Goal: Find specific page/section: Find specific page/section

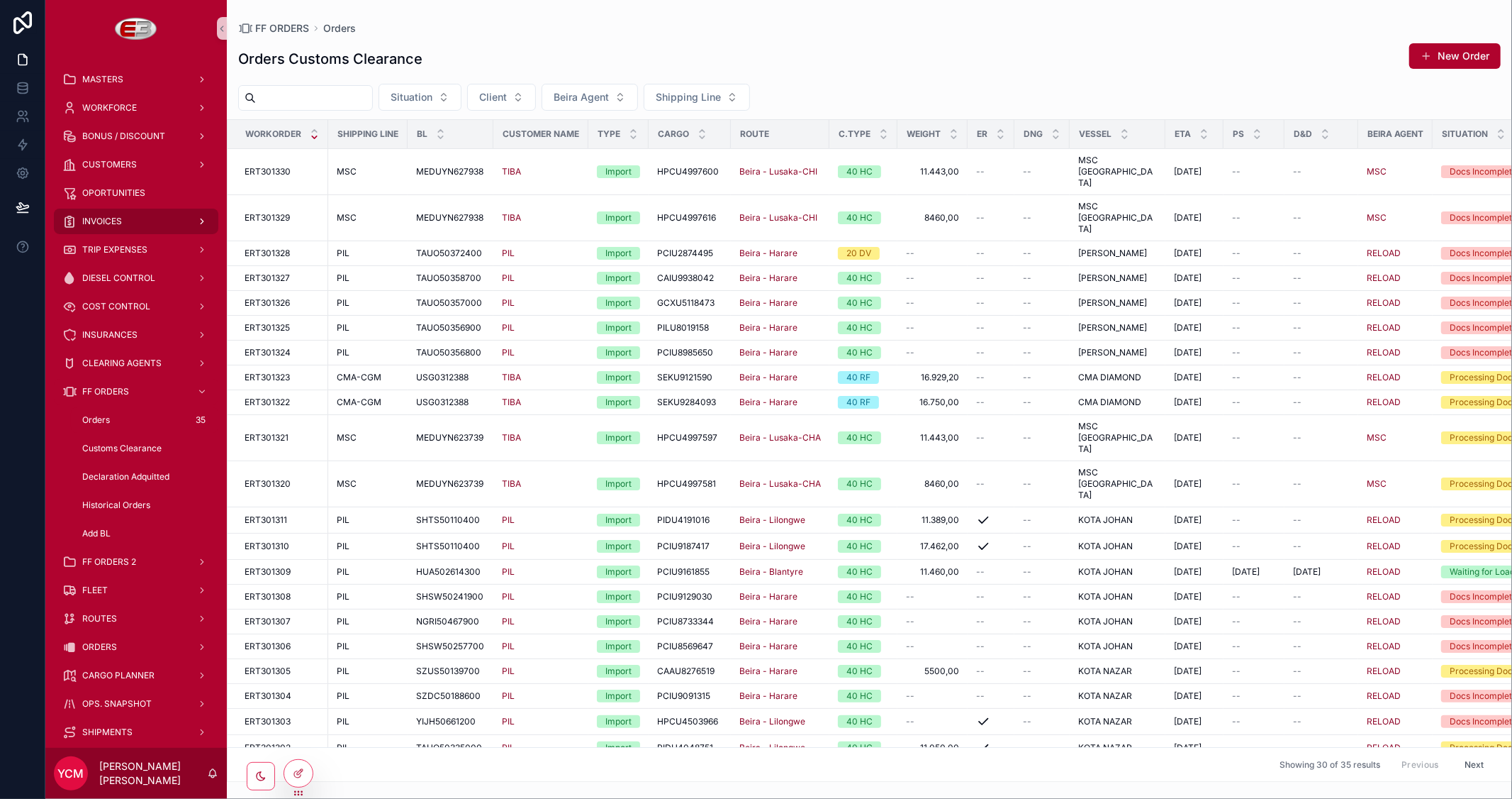
click at [116, 222] on span "INVOICES" at bounding box center [102, 222] width 40 height 12
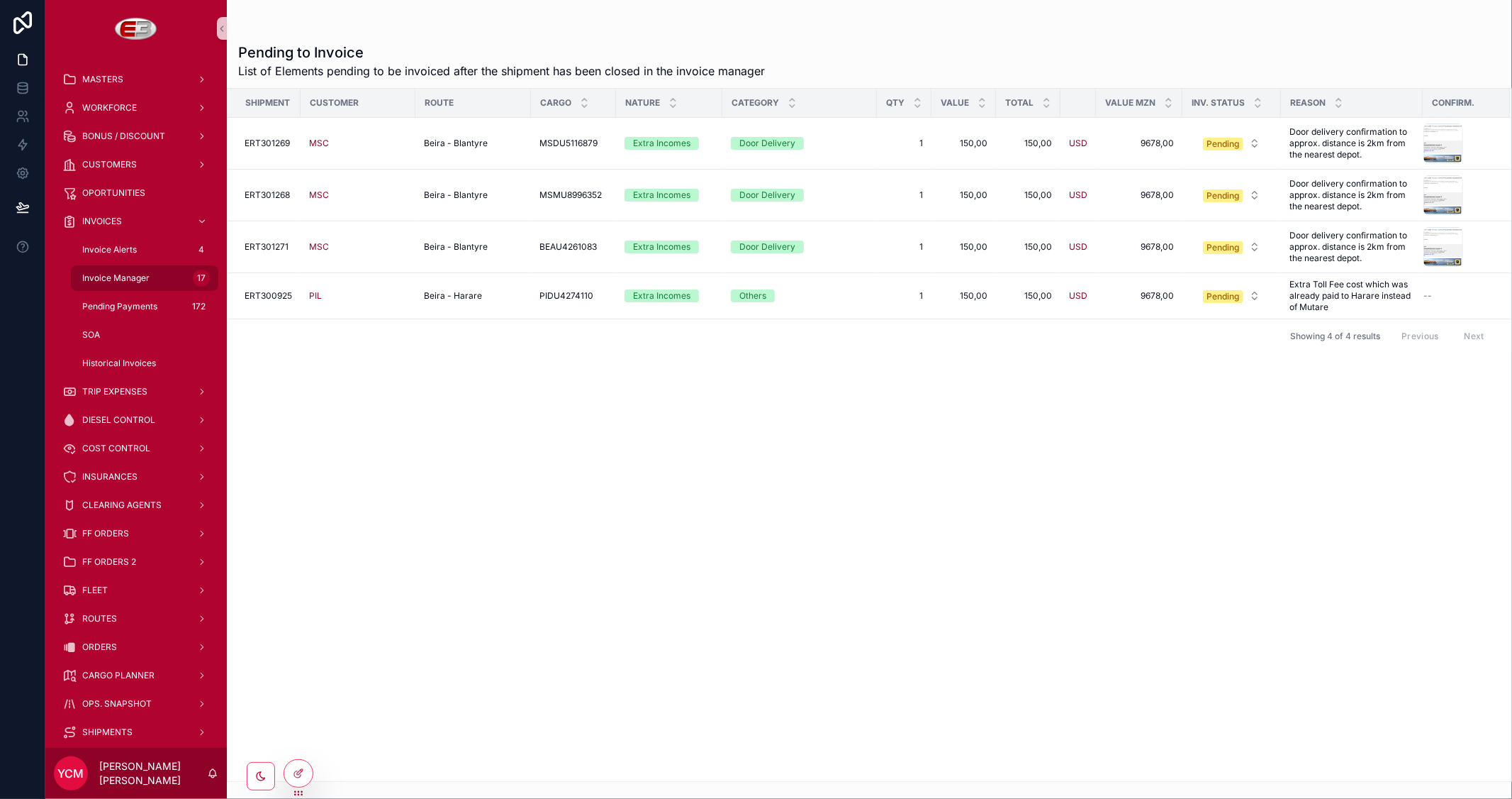
click at [125, 277] on span "Invoice Manager" at bounding box center [116, 279] width 68 height 12
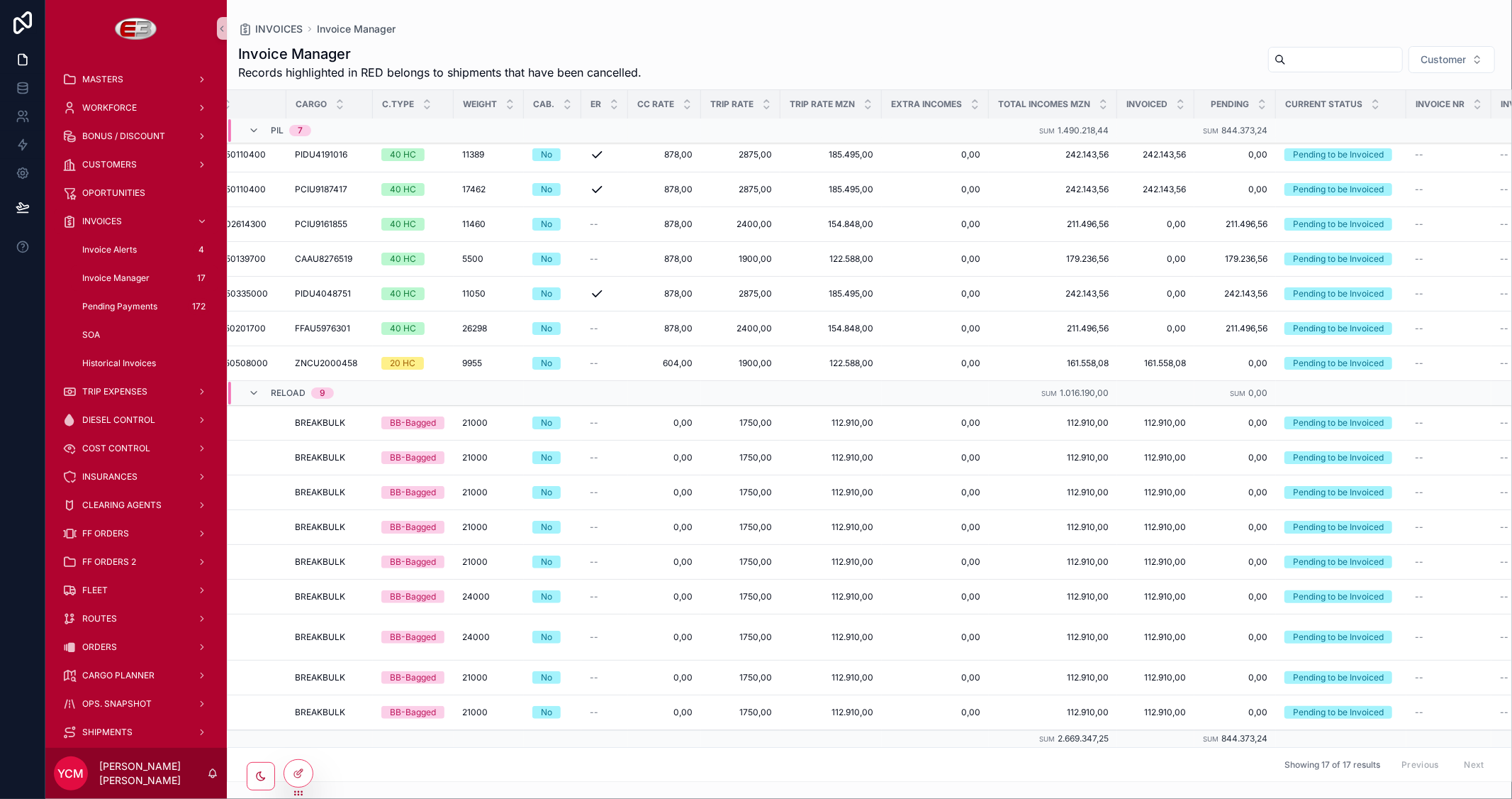
scroll to position [66, 554]
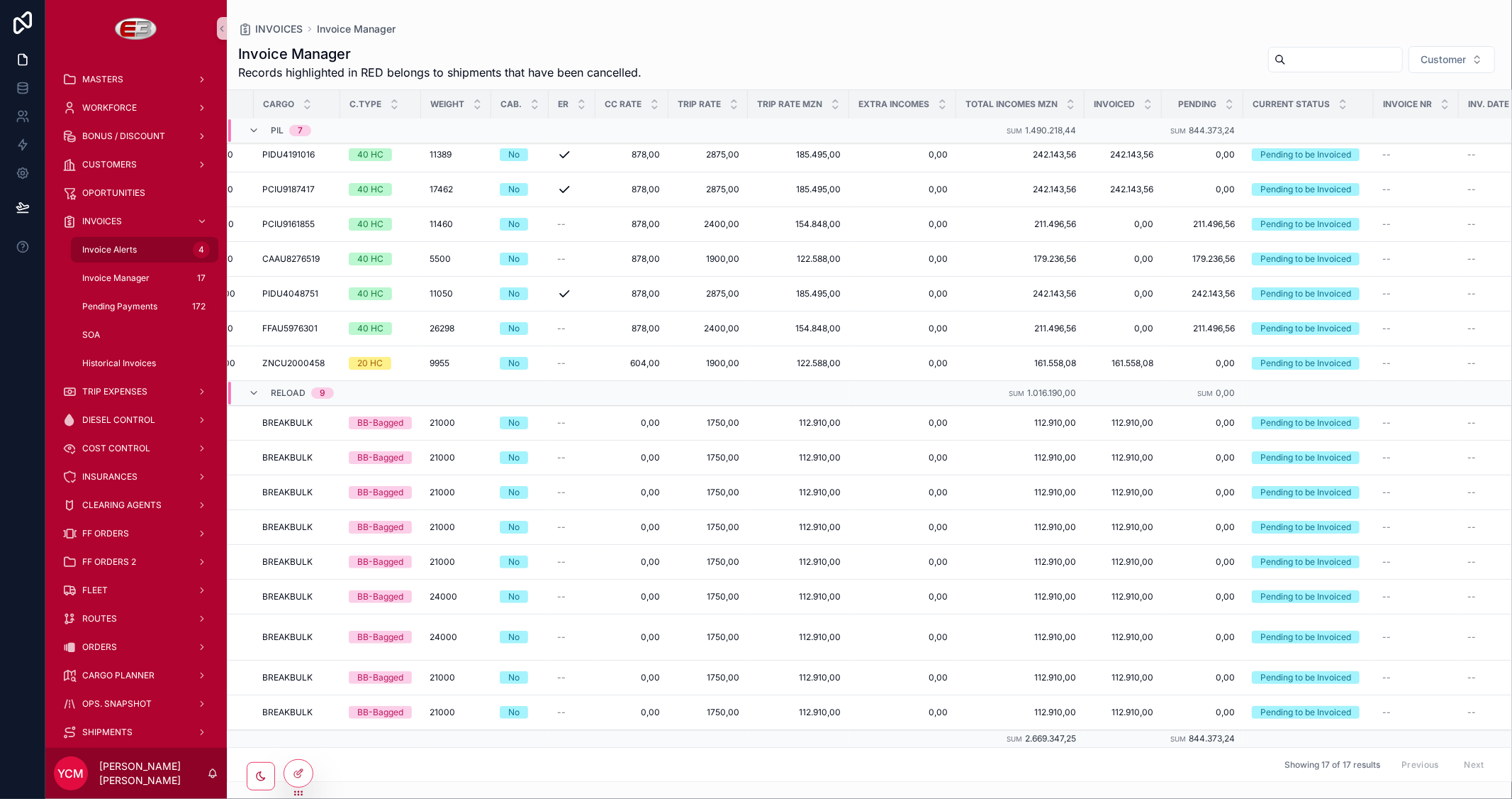
click at [103, 255] on div "Invoice Alerts 4" at bounding box center [144, 249] width 131 height 22
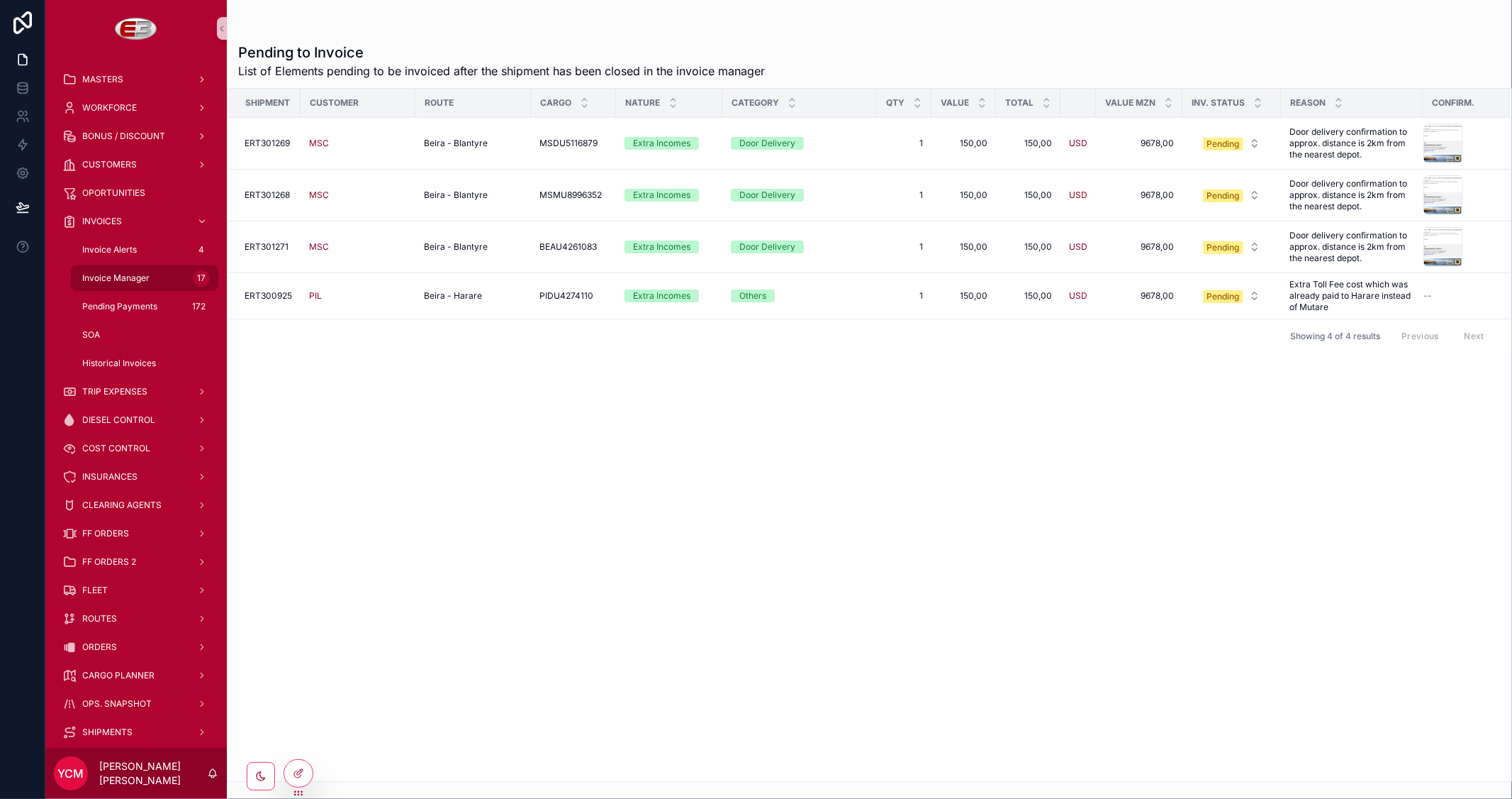
click at [101, 280] on span "Invoice Manager" at bounding box center [116, 279] width 68 height 12
